Goal: Find specific page/section: Find specific page/section

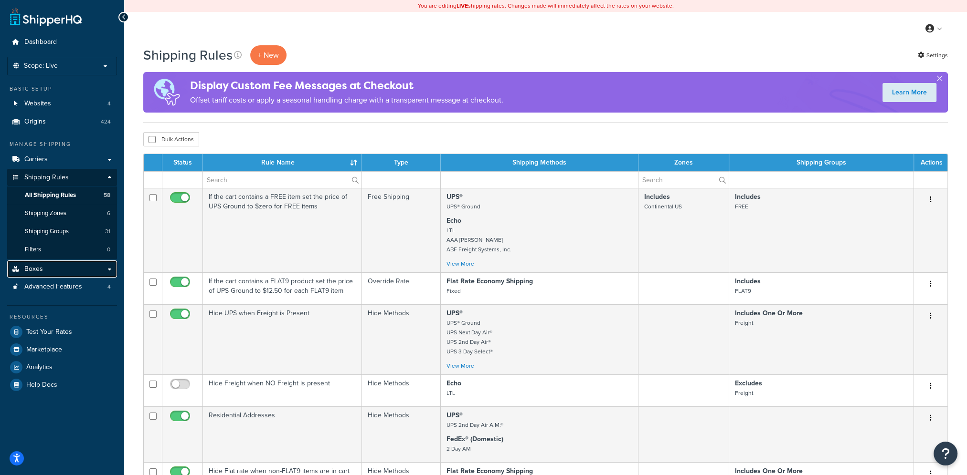
click at [50, 267] on link "Boxes" at bounding box center [62, 270] width 110 height 18
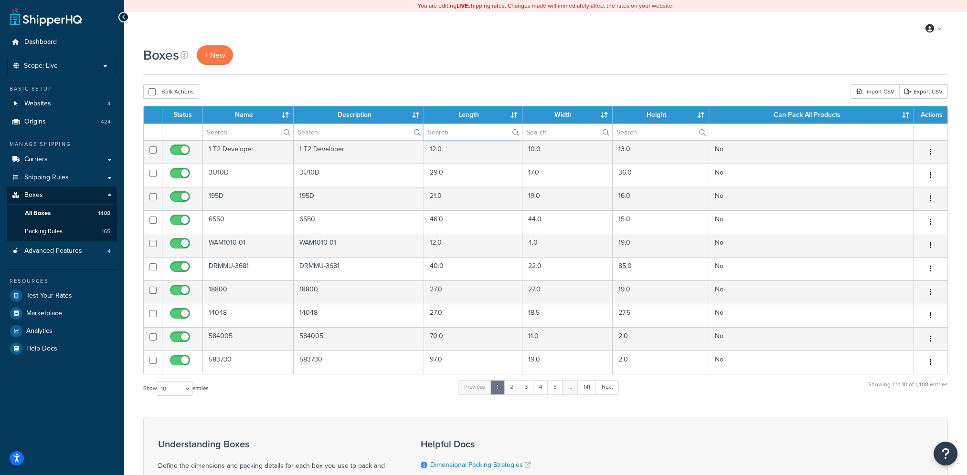
click at [454, 130] on input "text" at bounding box center [473, 132] width 98 height 16
type input "7"
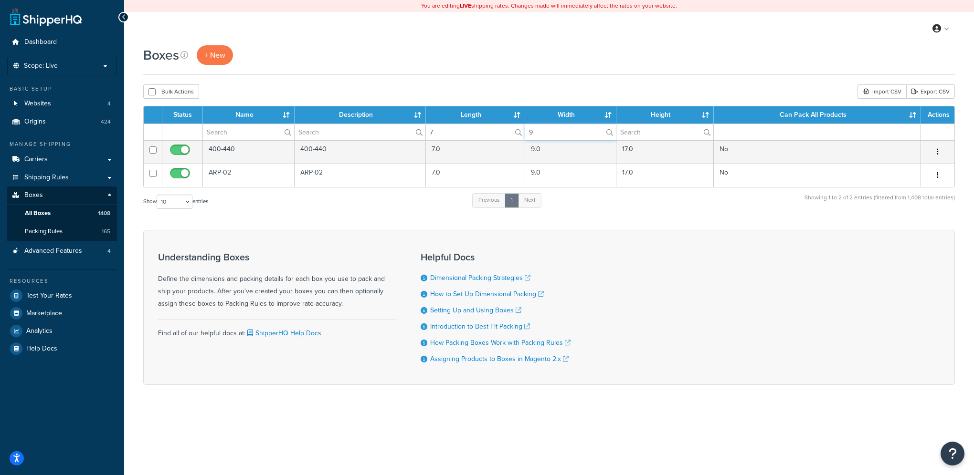
type input "9"
drag, startPoint x: 438, startPoint y: 137, endPoint x: 347, endPoint y: 130, distance: 91.5
click at [348, 130] on tr "7 9" at bounding box center [549, 132] width 811 height 17
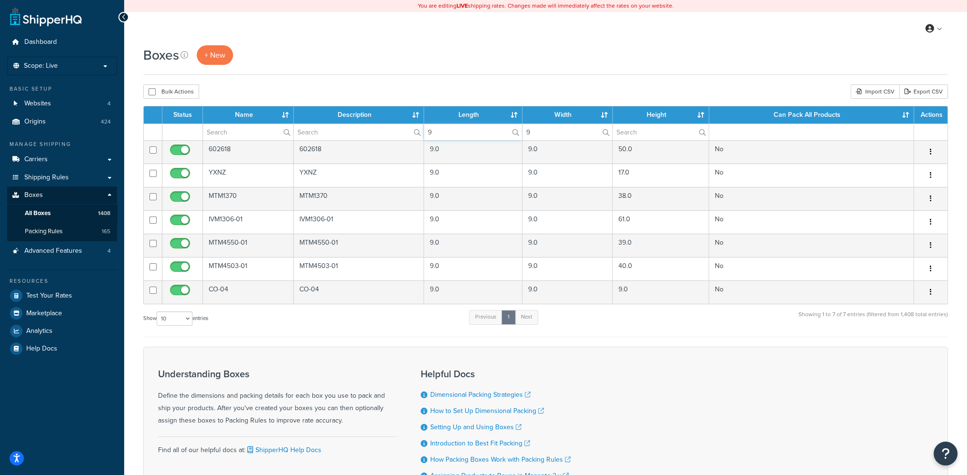
type input "9"
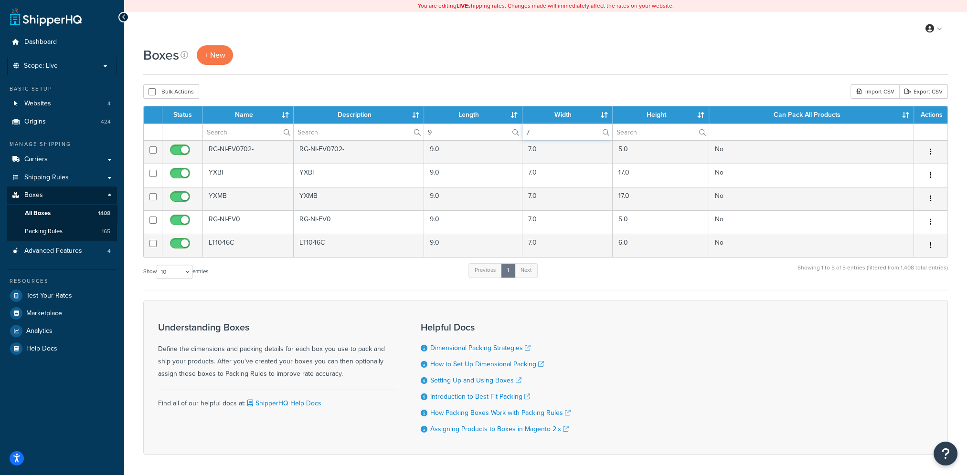
type input "7"
drag, startPoint x: 448, startPoint y: 130, endPoint x: 347, endPoint y: 120, distance: 101.2
click at [362, 124] on tr "9 7" at bounding box center [545, 132] width 803 height 17
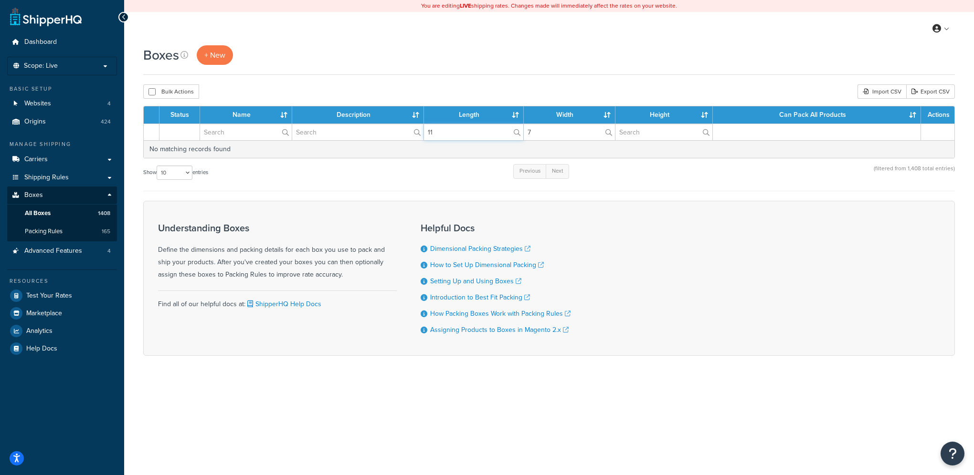
type input "11"
type input "8"
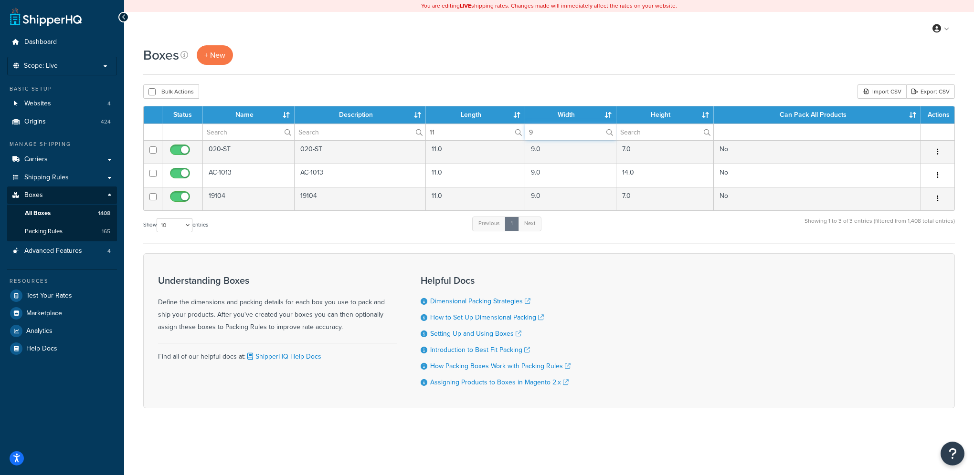
type input "9"
drag, startPoint x: 443, startPoint y: 136, endPoint x: 363, endPoint y: 123, distance: 80.7
click at [363, 125] on tr "11 9" at bounding box center [549, 132] width 811 height 17
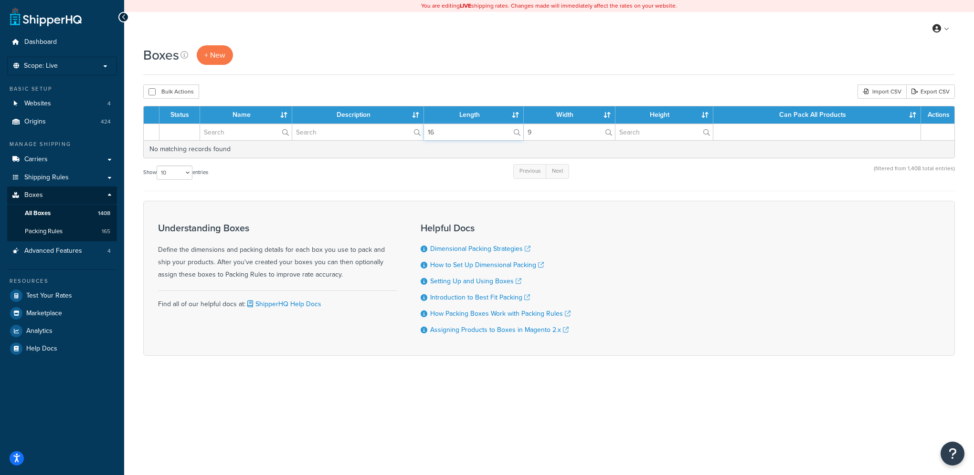
type input "16"
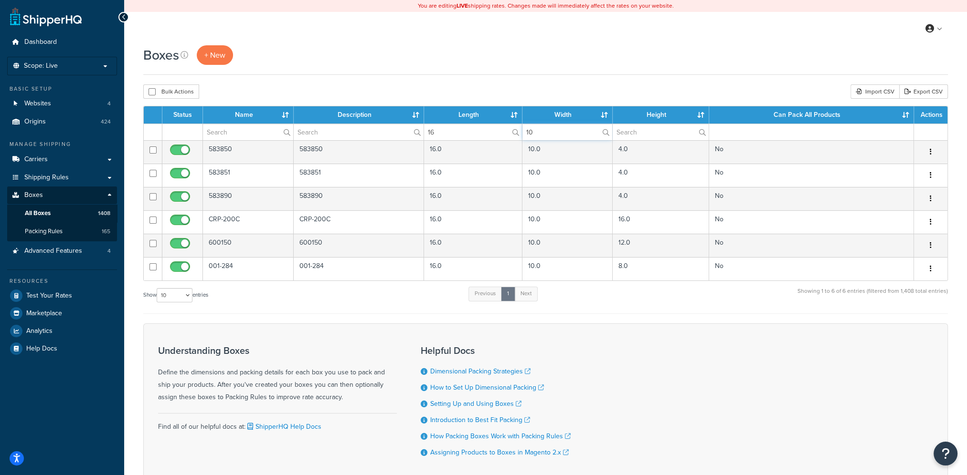
type input "10"
